Goal: Transaction & Acquisition: Purchase product/service

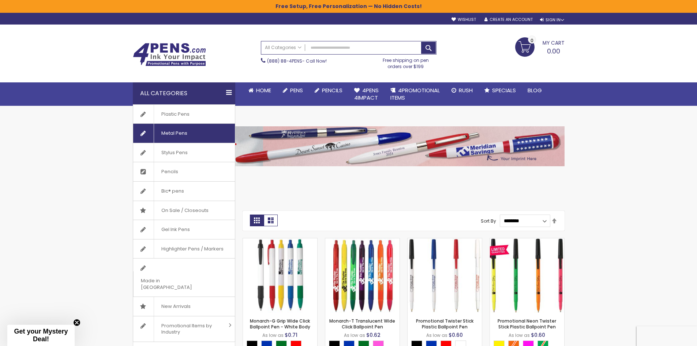
click at [177, 132] on span "Metal Pens" at bounding box center [174, 133] width 41 height 19
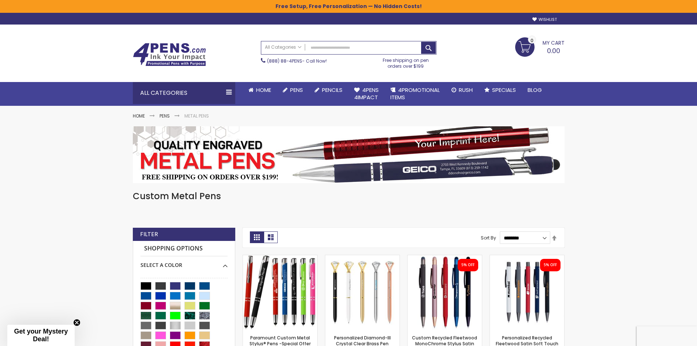
scroll to position [37, 0]
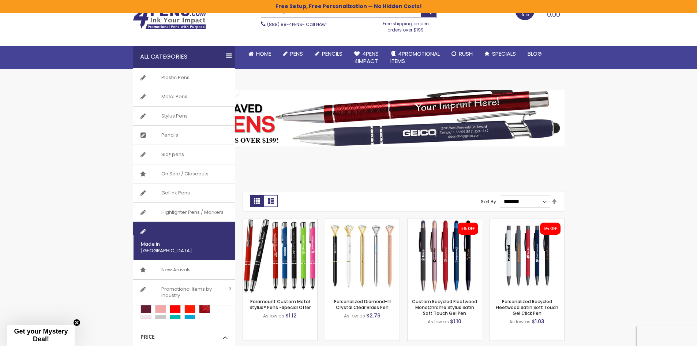
click at [179, 235] on span "Made in [GEOGRAPHIC_DATA]" at bounding box center [174, 247] width 83 height 25
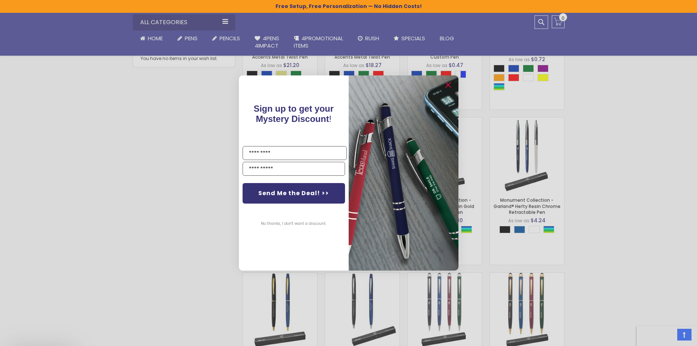
scroll to position [476, 0]
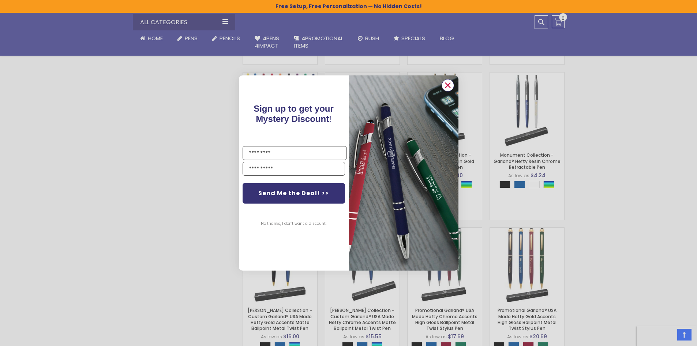
click at [443, 81] on icon "Close dialog" at bounding box center [448, 85] width 12 height 12
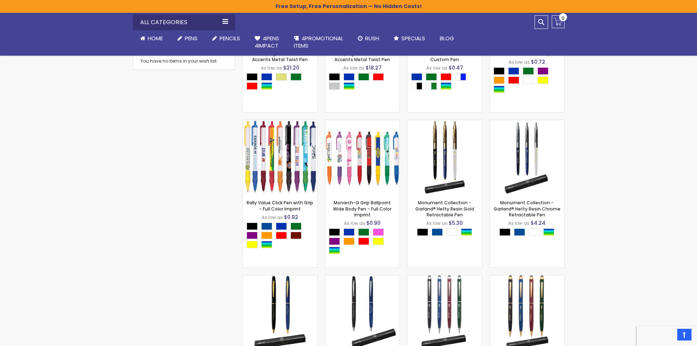
scroll to position [402, 0]
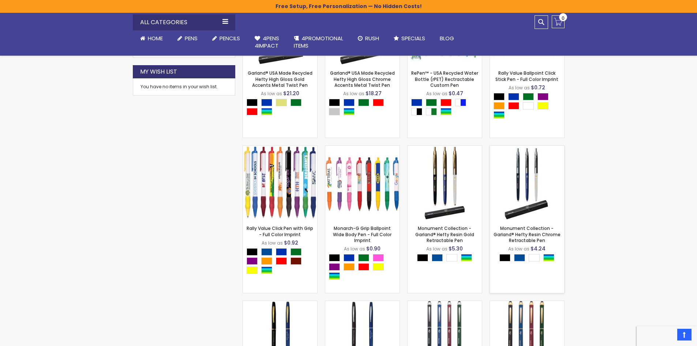
click at [528, 182] on img at bounding box center [527, 183] width 74 height 74
click at [456, 198] on img at bounding box center [445, 183] width 74 height 74
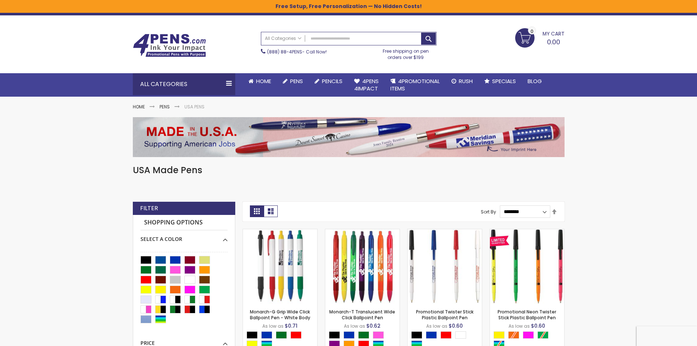
scroll to position [0, 0]
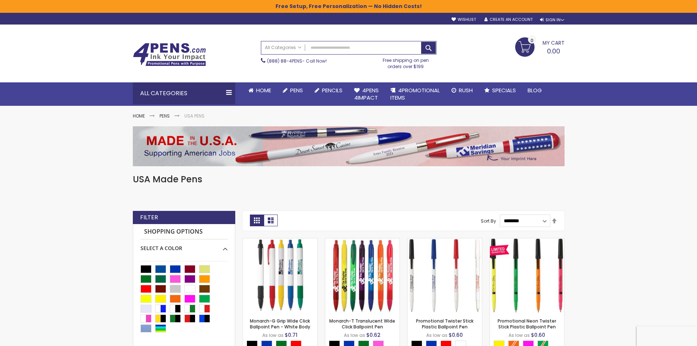
drag, startPoint x: 487, startPoint y: 8, endPoint x: 651, endPoint y: 148, distance: 215.1
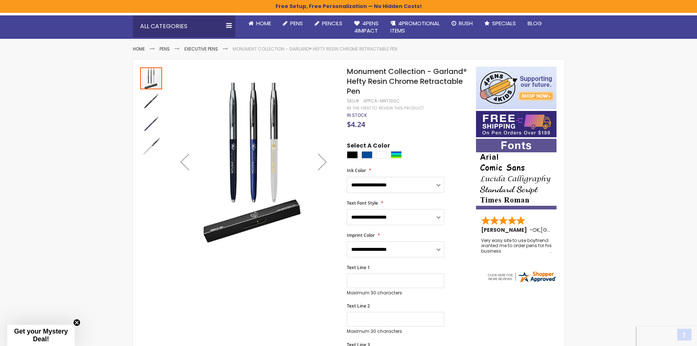
scroll to position [73, 0]
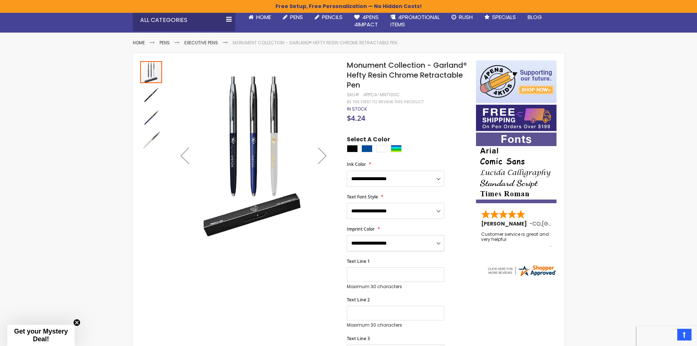
click at [414, 244] on select "**********" at bounding box center [395, 243] width 97 height 16
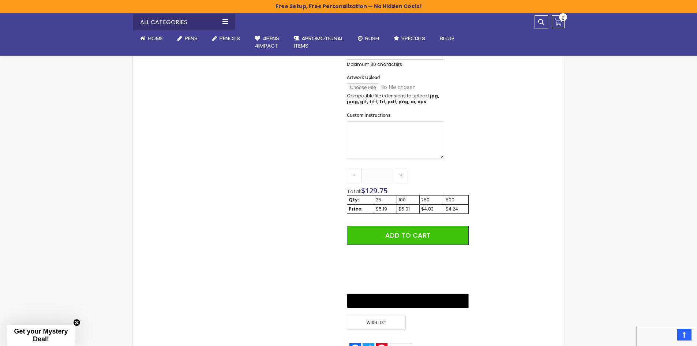
scroll to position [366, 0]
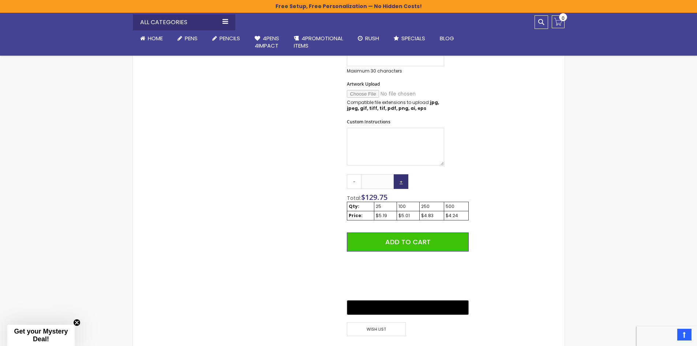
click at [401, 183] on link "+" at bounding box center [401, 181] width 15 height 15
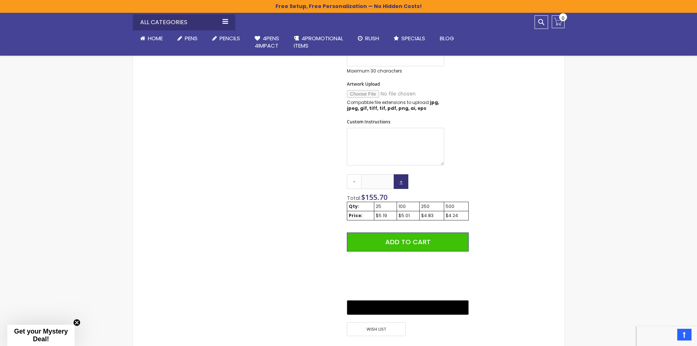
click at [401, 183] on link "+" at bounding box center [401, 181] width 15 height 15
click at [389, 183] on input "**" at bounding box center [377, 181] width 33 height 15
drag, startPoint x: 389, startPoint y: 183, endPoint x: 376, endPoint y: 183, distance: 13.2
click at [376, 183] on input "**" at bounding box center [377, 181] width 33 height 15
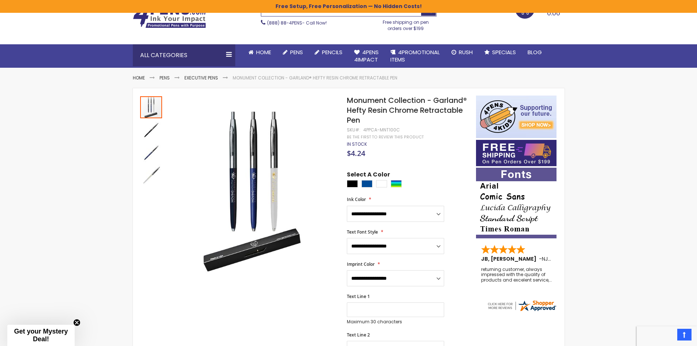
scroll to position [37, 0]
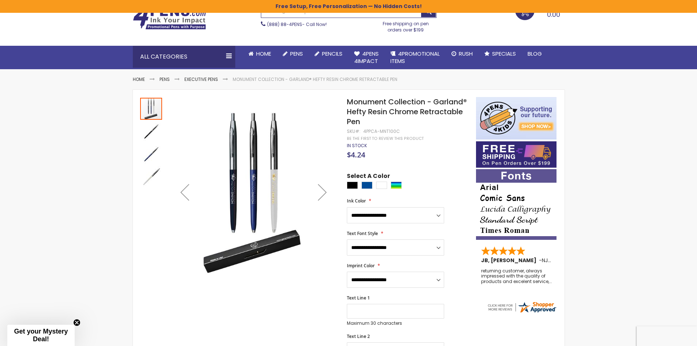
click at [324, 191] on div "Next" at bounding box center [322, 191] width 29 height 29
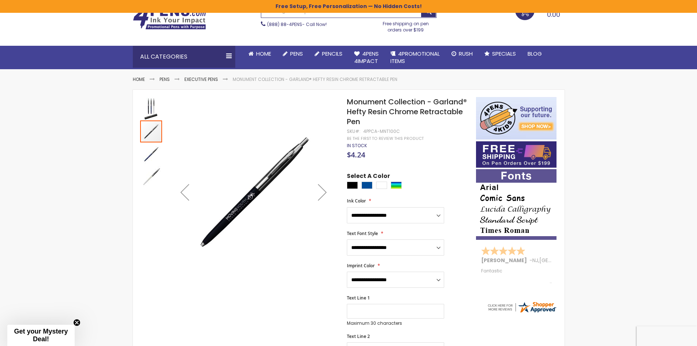
click at [324, 191] on div "Next" at bounding box center [322, 191] width 29 height 29
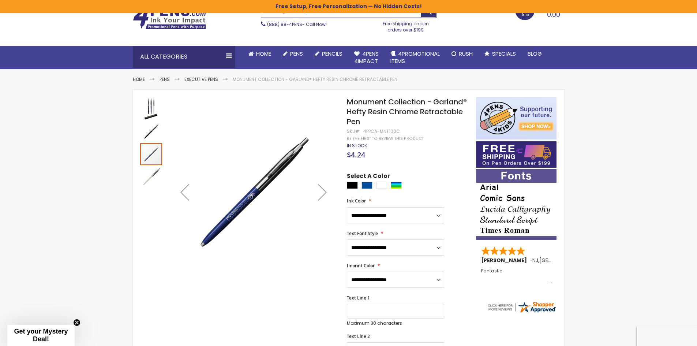
click at [324, 191] on div "Next" at bounding box center [322, 191] width 29 height 29
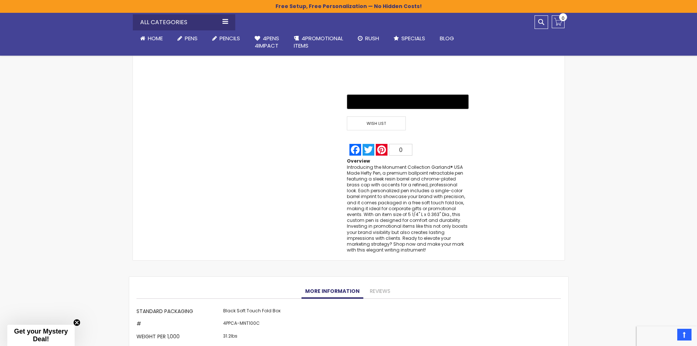
scroll to position [659, 0]
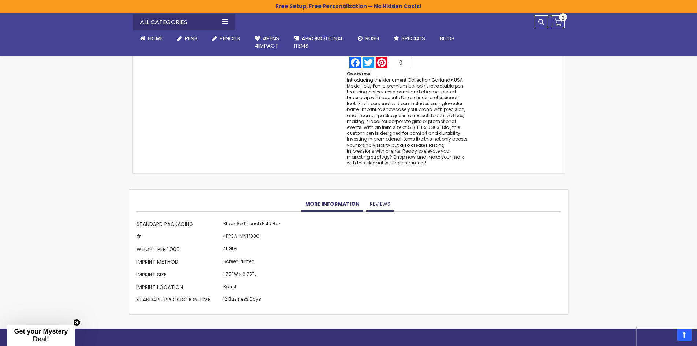
type input "***"
click at [376, 199] on link "Reviews" at bounding box center [380, 204] width 28 height 15
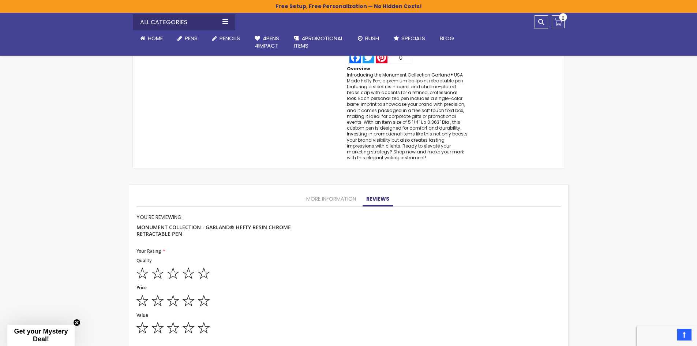
scroll to position [630, 0]
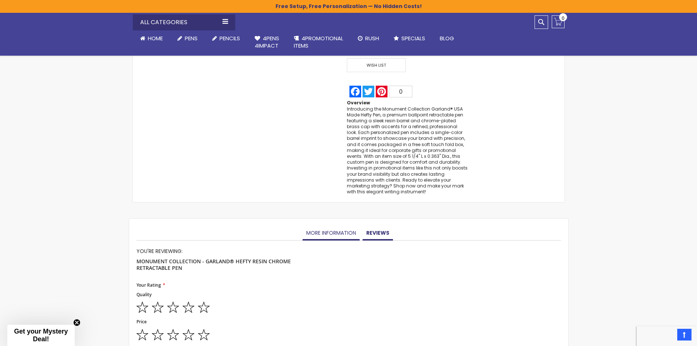
click at [326, 226] on link "More Information" at bounding box center [331, 233] width 57 height 15
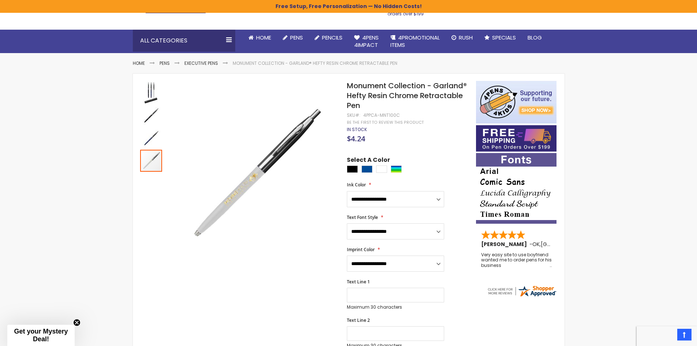
scroll to position [0, 0]
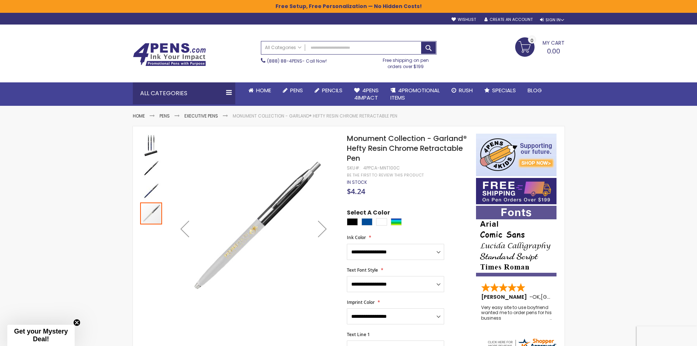
click at [151, 192] on img "Monument Collection - Garland® Hefty Resin Chrome Retractable Pen" at bounding box center [151, 191] width 22 height 22
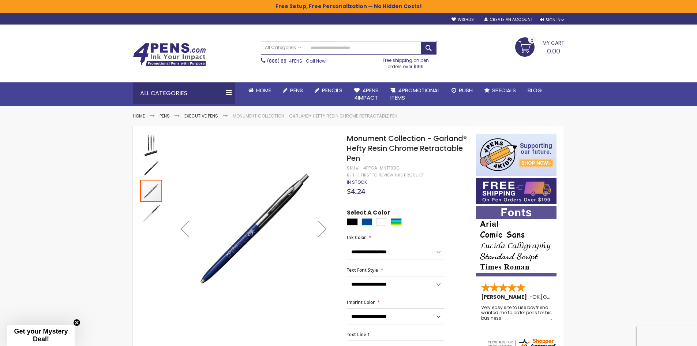
click at [151, 165] on img "Monument Collection - Garland® Hefty Resin Chrome Retractable Pen" at bounding box center [151, 168] width 22 height 22
click at [149, 149] on img "Monument Collection - Garland® Hefty Resin Chrome Retractable Pen" at bounding box center [151, 145] width 22 height 22
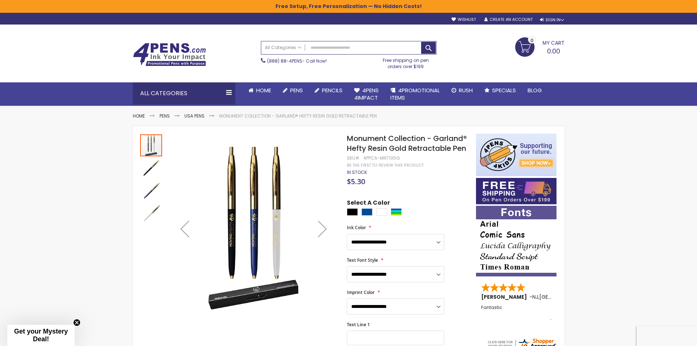
click at [320, 228] on div "Next" at bounding box center [322, 228] width 29 height 29
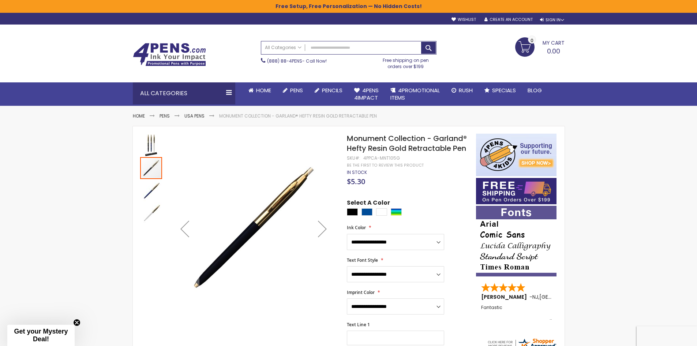
click at [320, 228] on div "Next" at bounding box center [322, 228] width 29 height 29
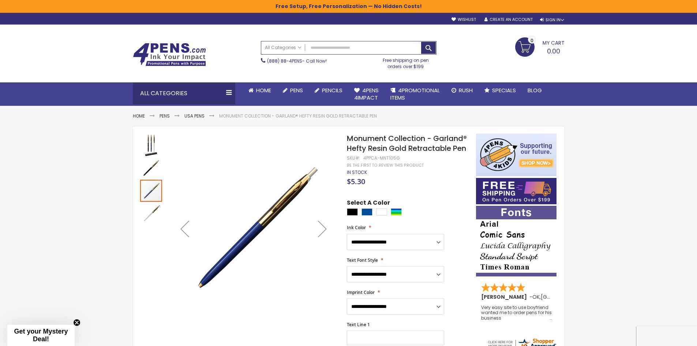
click at [320, 228] on div "Next" at bounding box center [322, 228] width 29 height 29
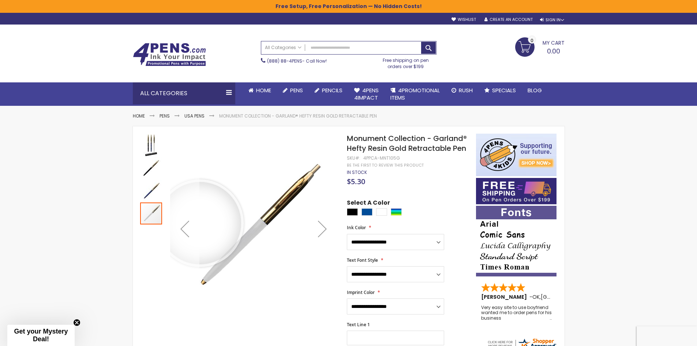
click at [188, 228] on div "Previous" at bounding box center [184, 228] width 29 height 29
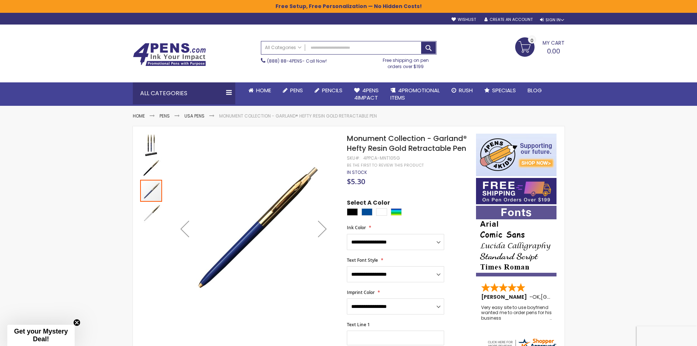
click at [188, 228] on div "Previous" at bounding box center [184, 228] width 29 height 29
